Goal: Find specific page/section: Find specific page/section

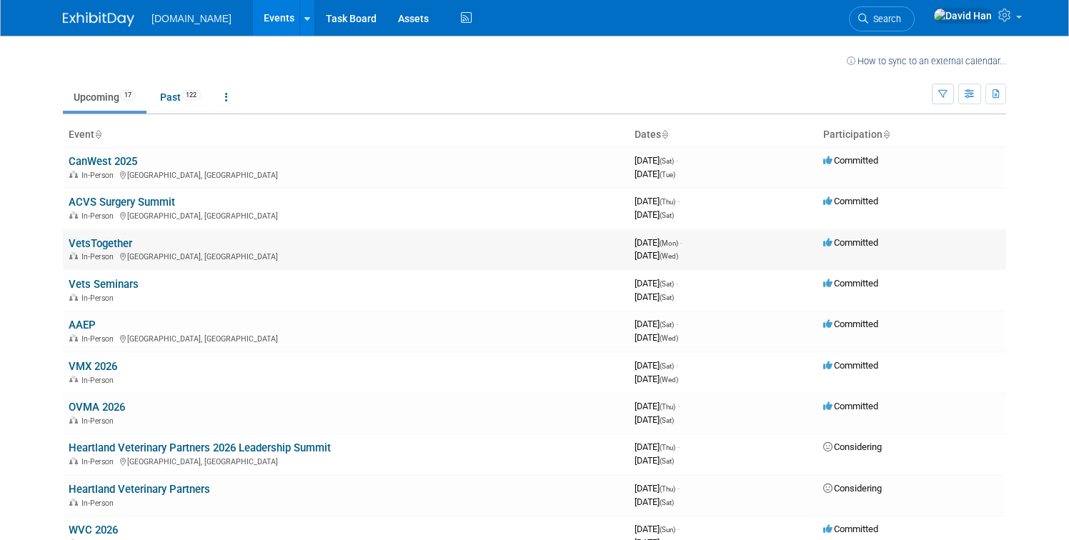
click at [126, 249] on link "VetsTogether" at bounding box center [101, 243] width 64 height 13
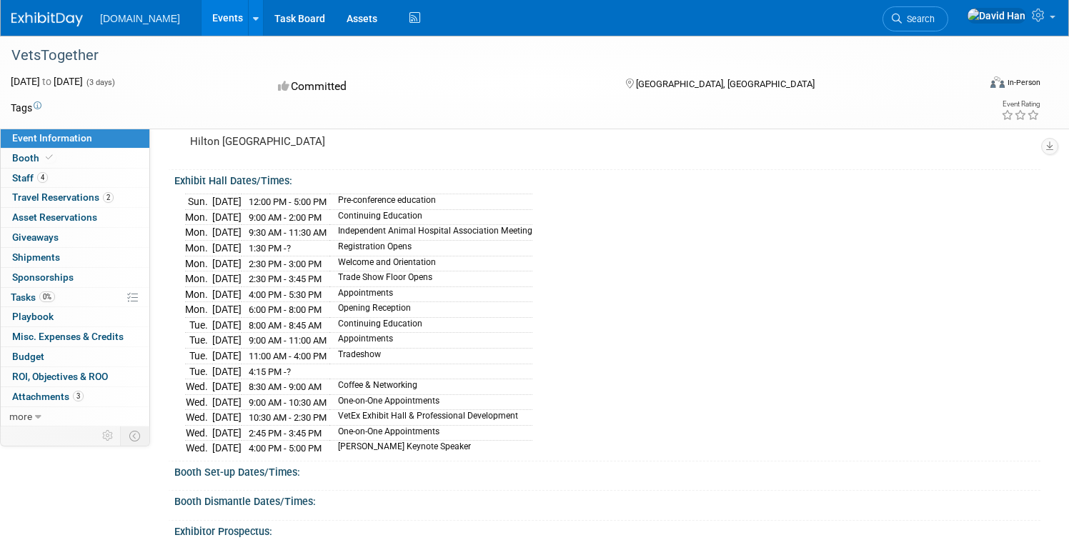
scroll to position [107, 0]
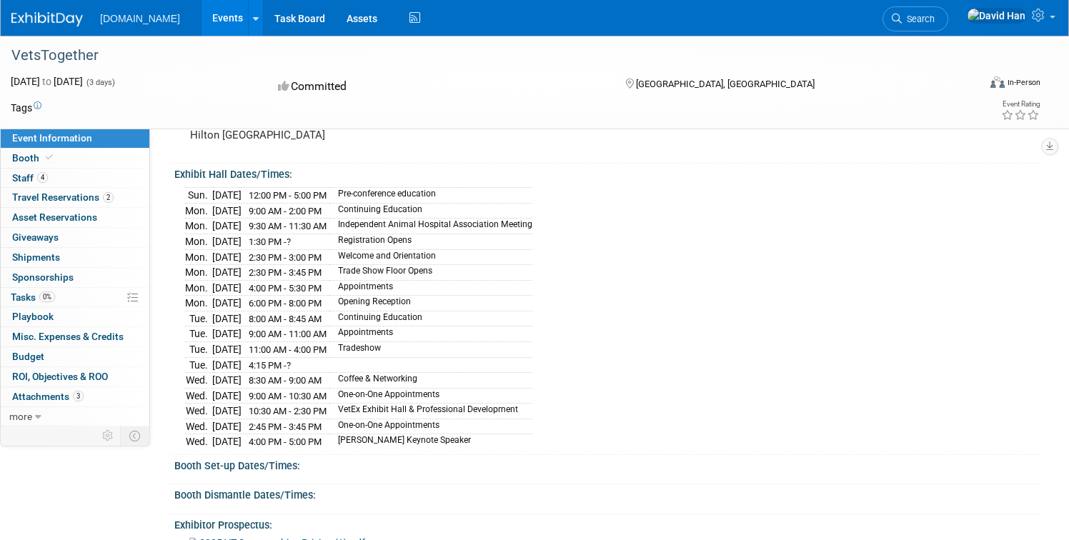
click at [59, 19] on img at bounding box center [46, 19] width 71 height 14
